Goal: Use online tool/utility: Utilize a website feature to perform a specific function

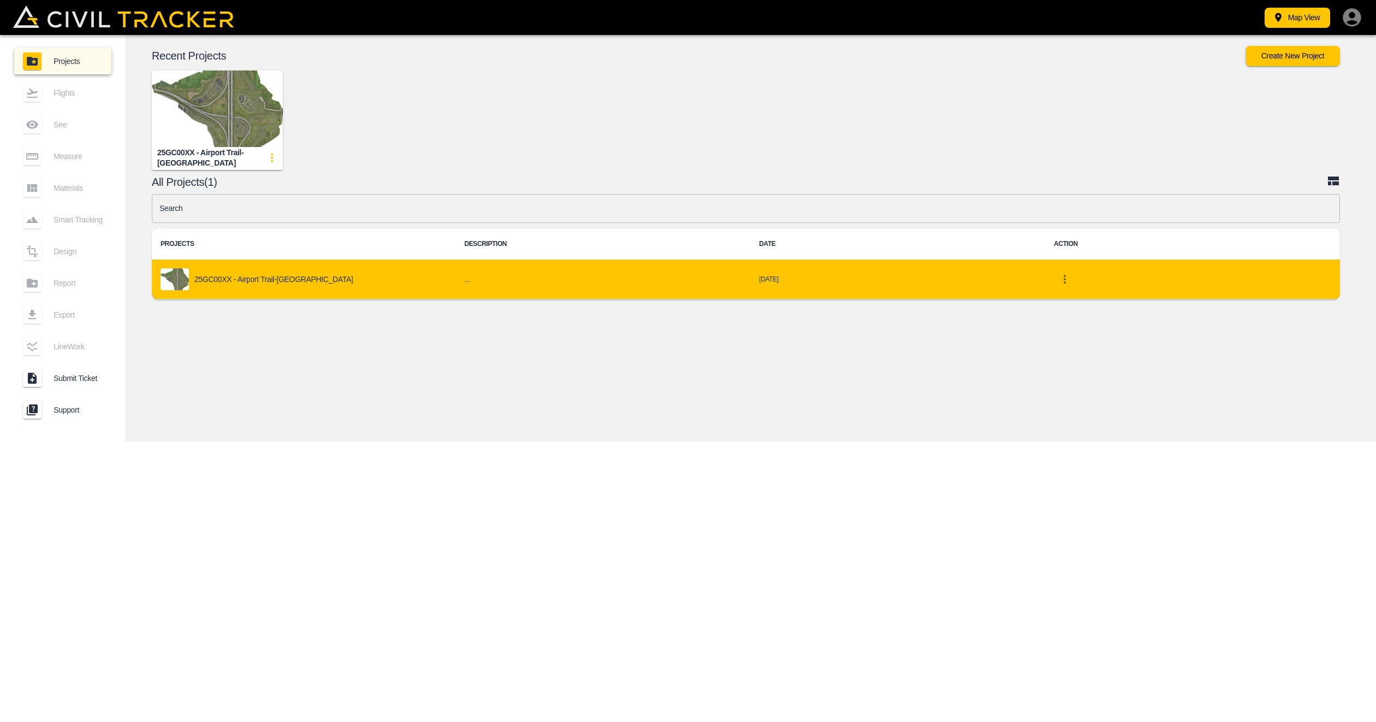
click at [285, 279] on p "25GC00XX - Airport Trail-[GEOGRAPHIC_DATA]" at bounding box center [273, 279] width 159 height 9
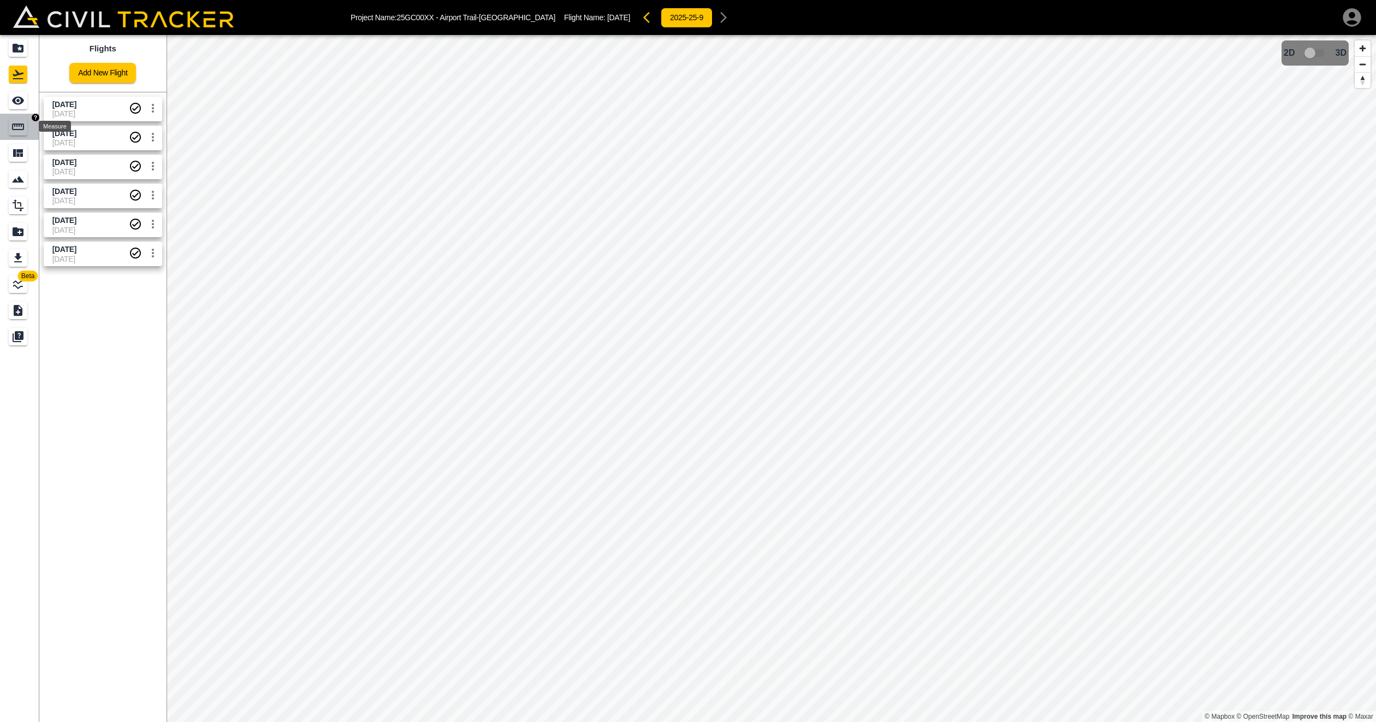
click at [17, 130] on icon "Measure" at bounding box center [17, 126] width 13 height 13
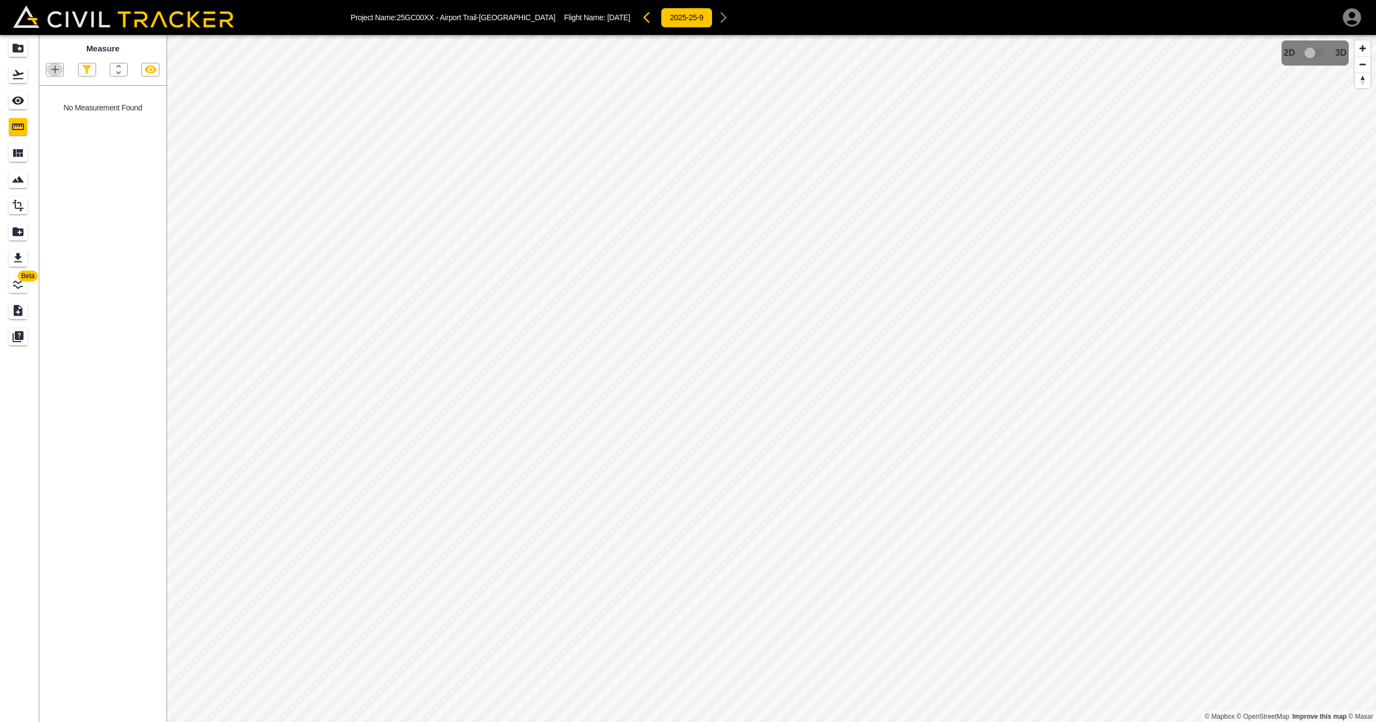
click at [57, 73] on icon "button" at bounding box center [55, 69] width 13 height 13
click at [51, 89] on p "Point" at bounding box center [47, 89] width 16 height 9
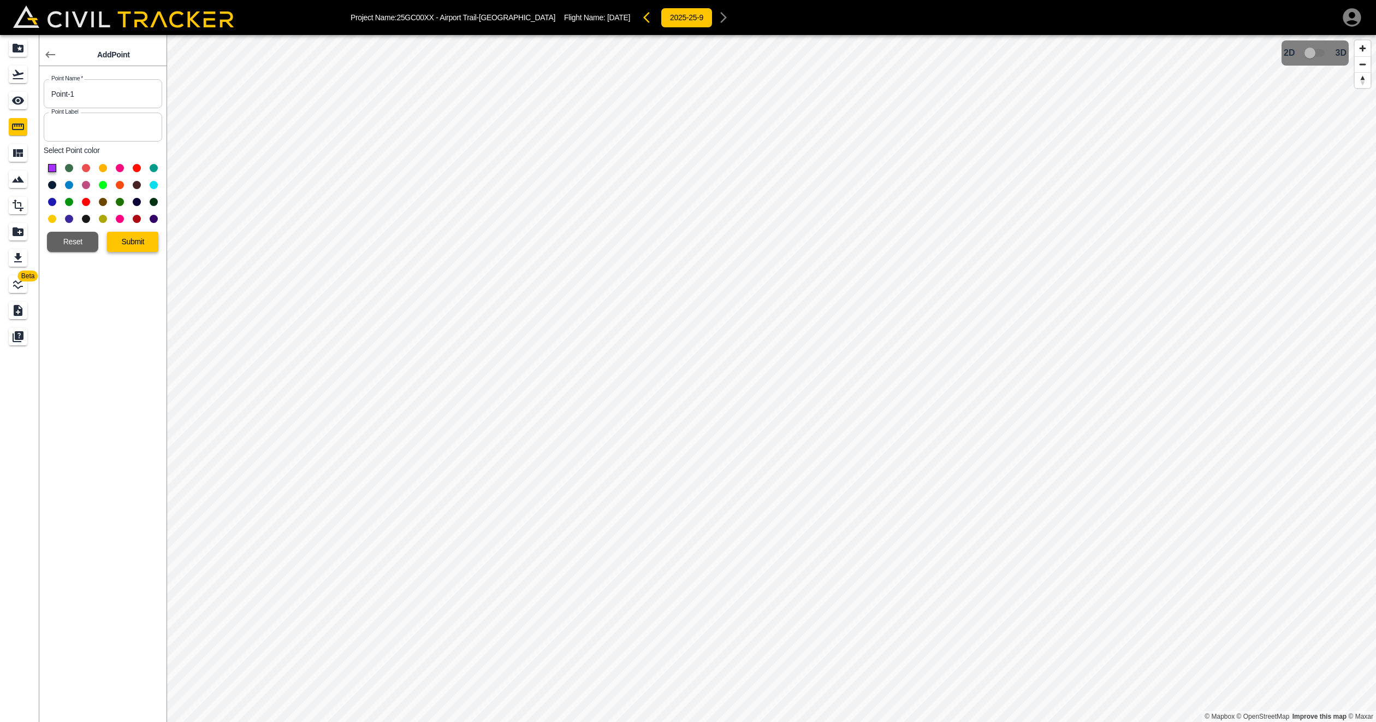
click at [120, 252] on button "Submit" at bounding box center [132, 242] width 51 height 20
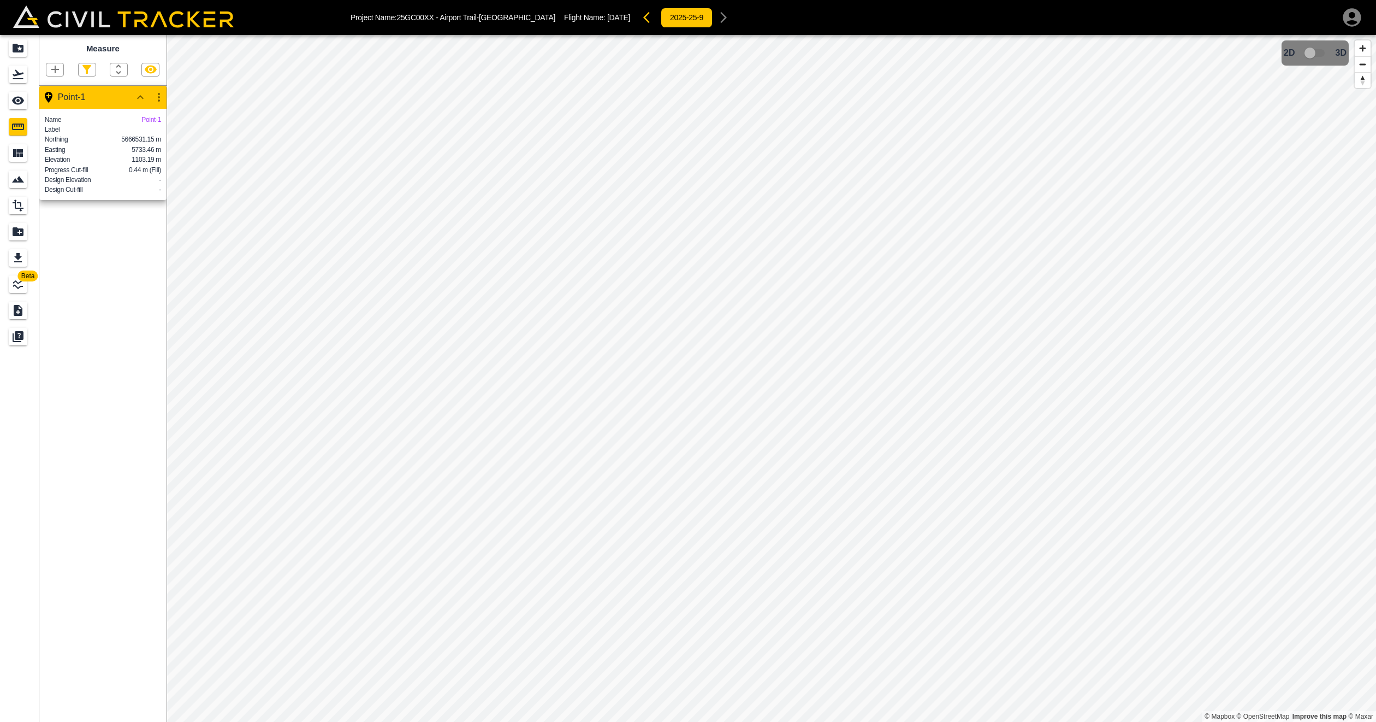
click at [52, 64] on icon "button" at bounding box center [55, 69] width 13 height 13
click at [52, 100] on div "Polyline" at bounding box center [40, 106] width 47 height 22
